Goal: Task Accomplishment & Management: Use online tool/utility

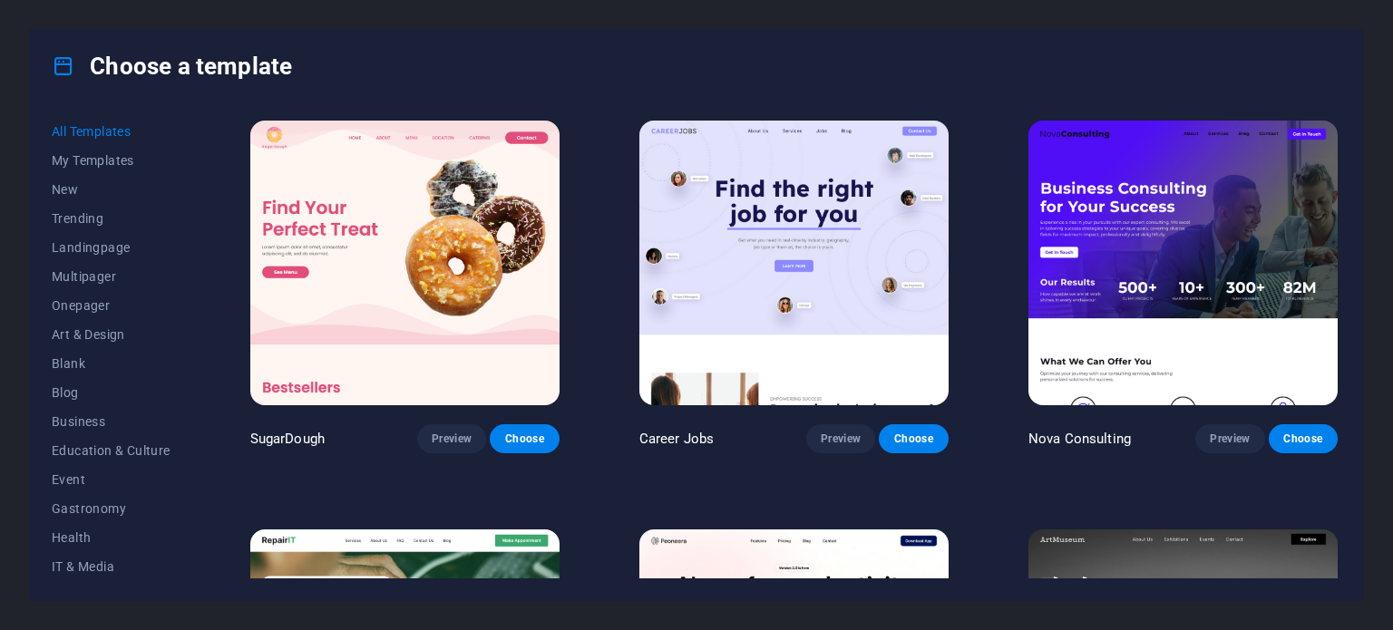
click at [1145, 263] on img at bounding box center [1182, 263] width 309 height 285
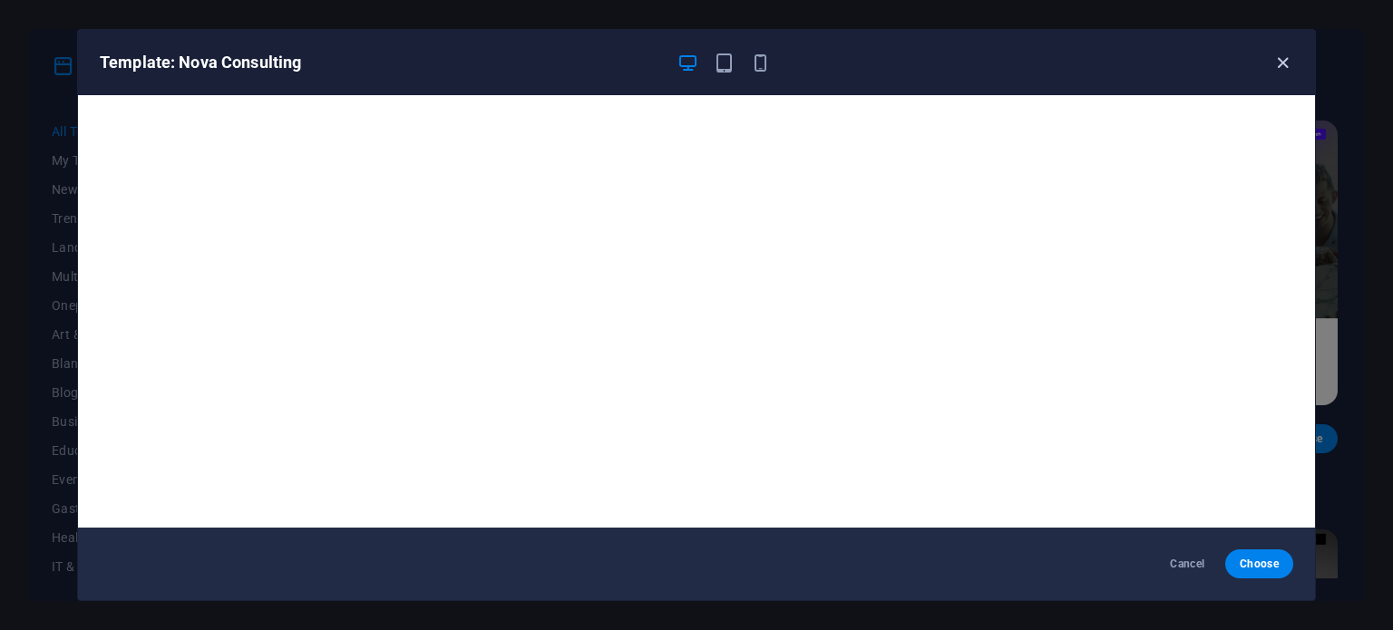
click at [1281, 63] on icon "button" at bounding box center [1282, 63] width 21 height 21
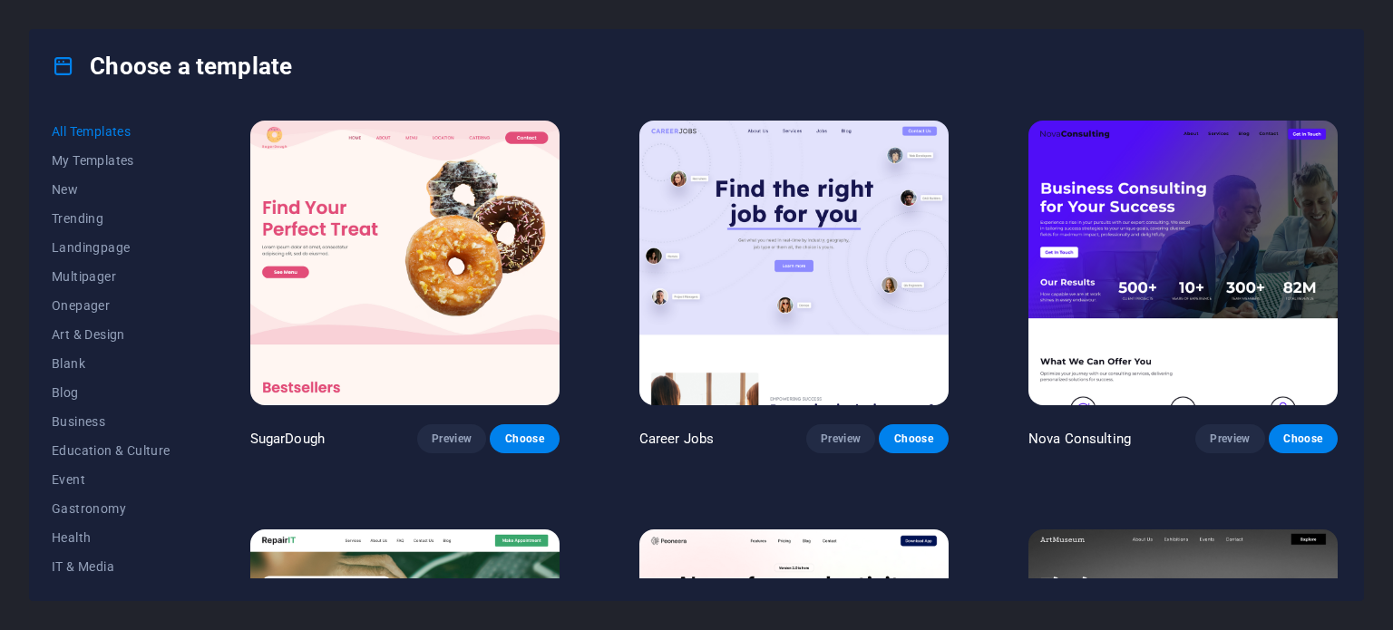
click at [1161, 249] on img at bounding box center [1182, 263] width 309 height 285
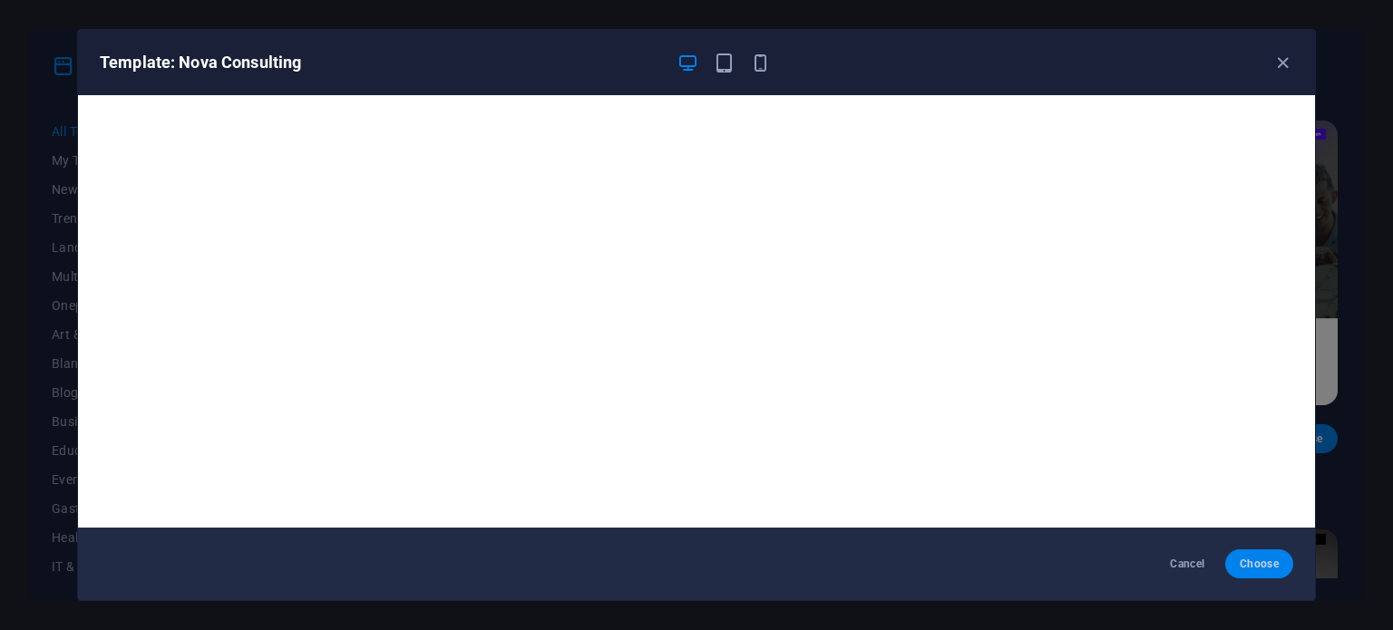
click at [1255, 563] on span "Choose" at bounding box center [1259, 564] width 39 height 15
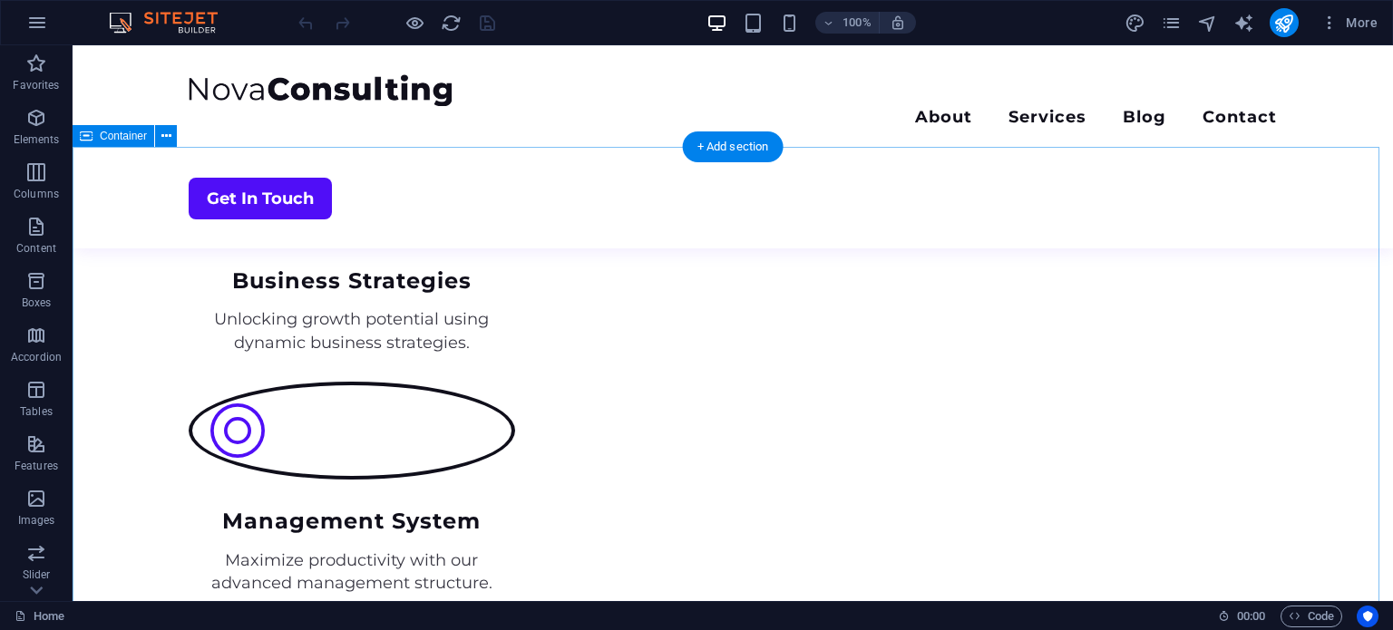
scroll to position [3537, 0]
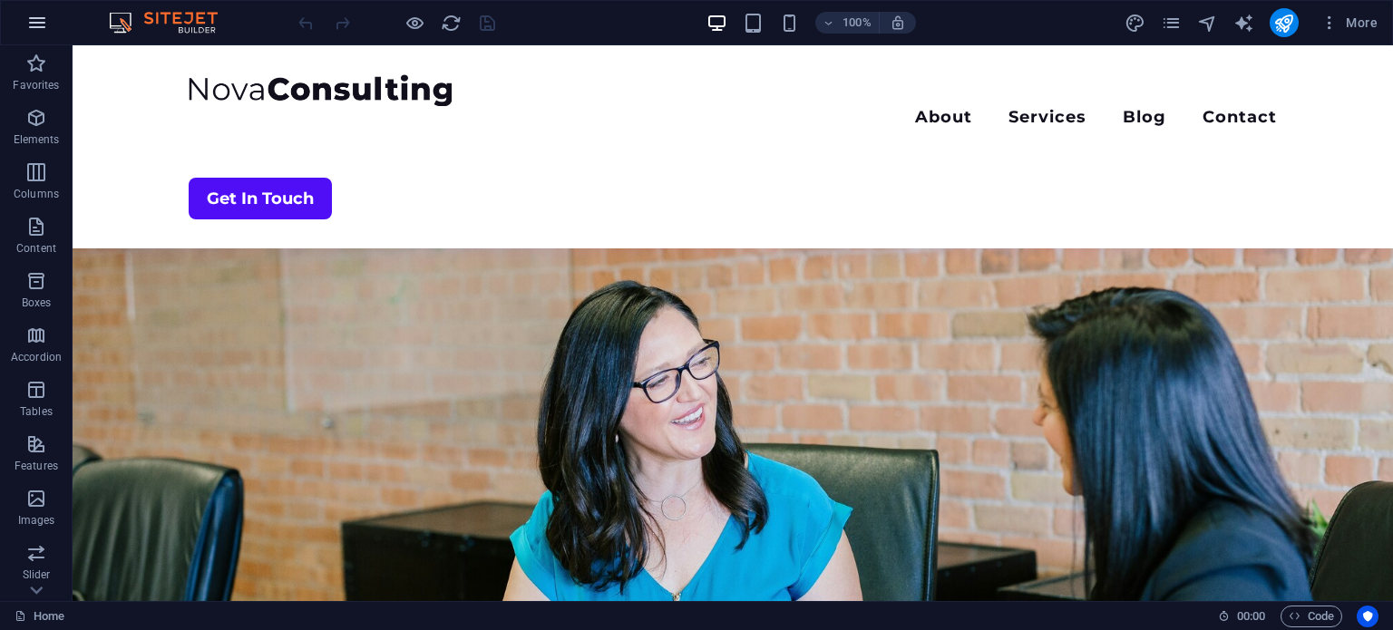
click at [26, 24] on icon "button" at bounding box center [37, 23] width 22 height 22
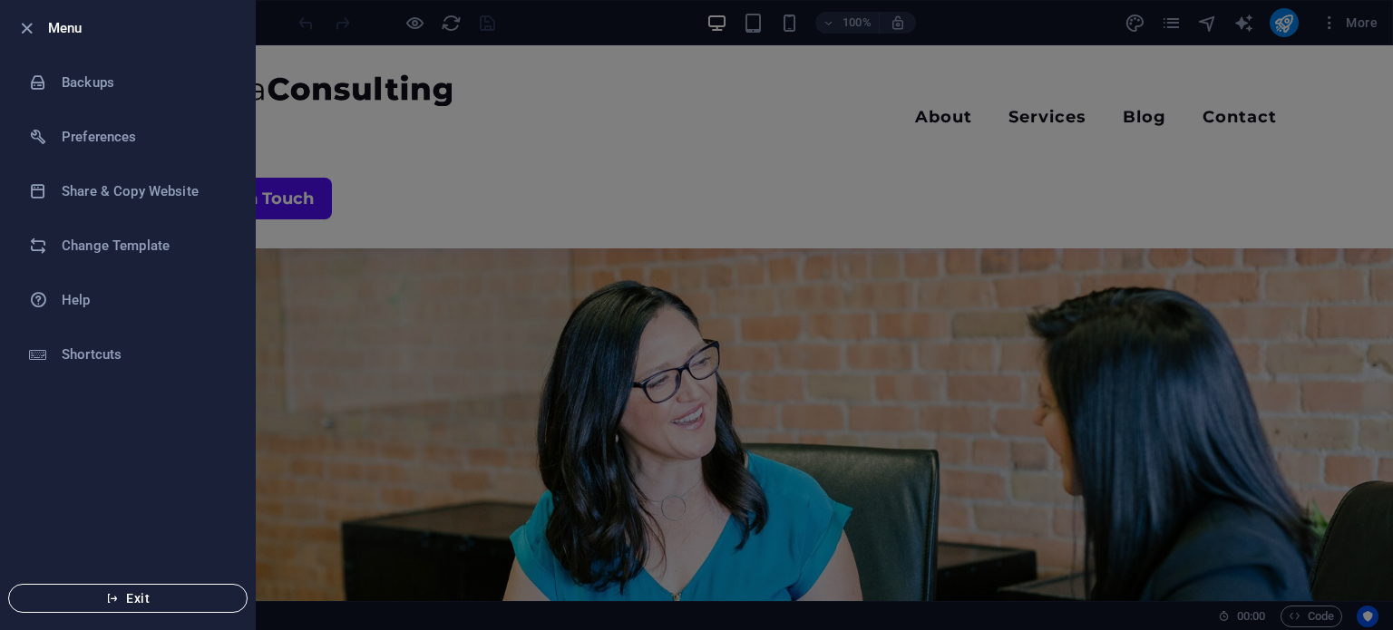
click at [160, 597] on span "Exit" at bounding box center [128, 598] width 209 height 15
